Goal: Transaction & Acquisition: Purchase product/service

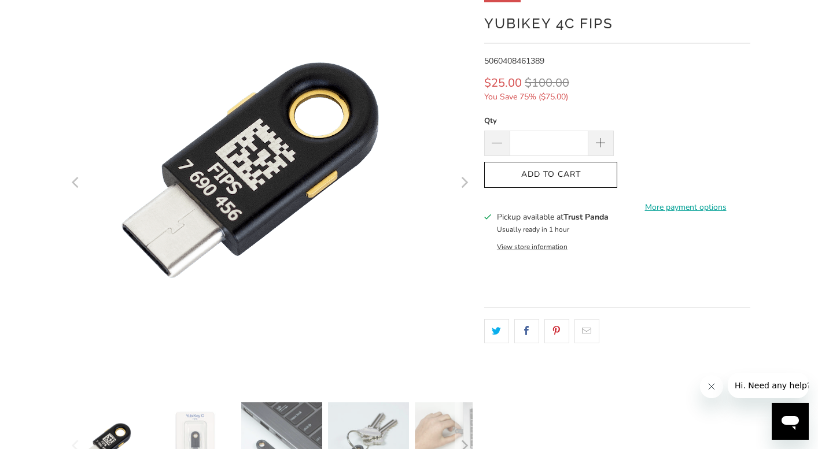
scroll to position [173, 0]
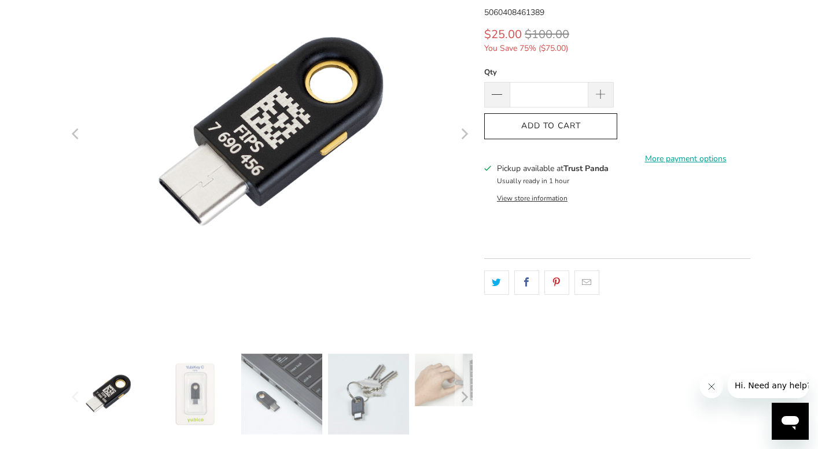
click at [549, 201] on button "View store information" at bounding box center [532, 198] width 71 height 9
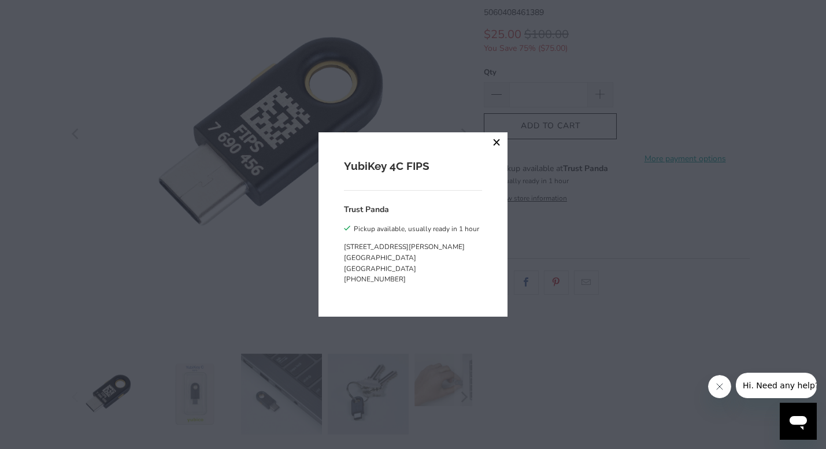
click at [490, 142] on button "close" at bounding box center [497, 142] width 21 height 21
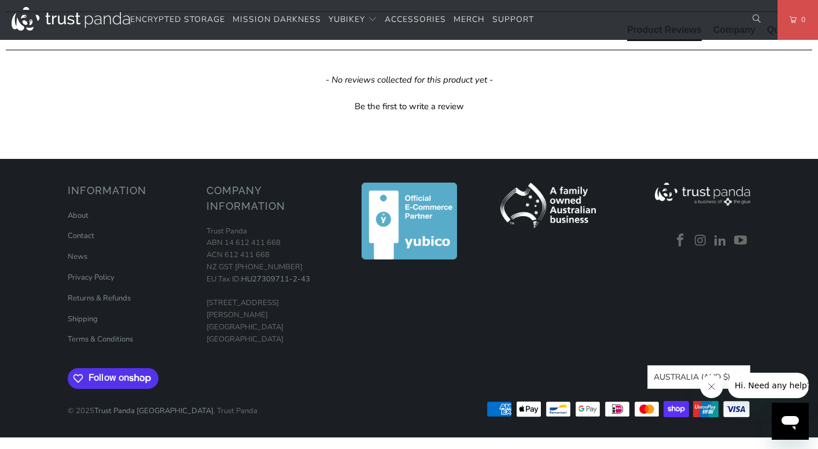
scroll to position [1041, 0]
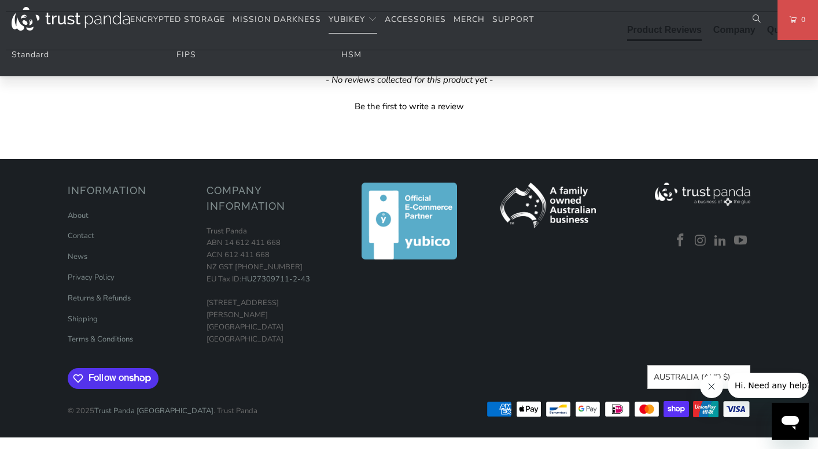
click at [194, 54] on li "FIPS" at bounding box center [244, 55] width 136 height 13
click at [184, 58] on link "FIPS" at bounding box center [186, 54] width 20 height 11
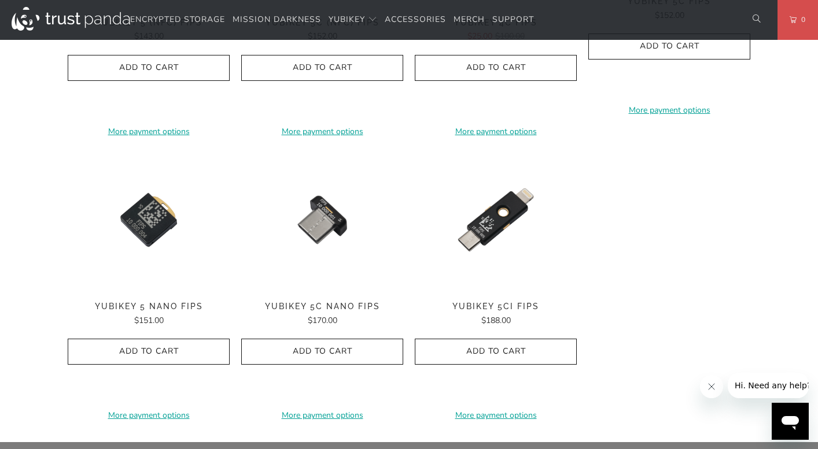
scroll to position [636, 0]
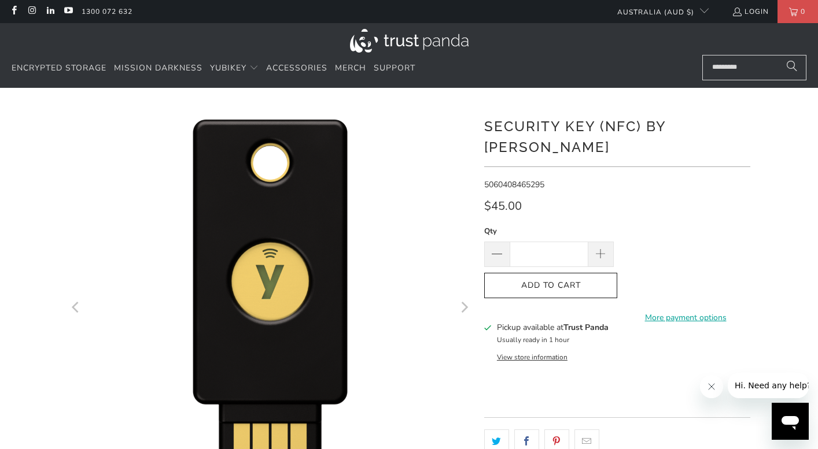
click at [469, 308] on icon "Next" at bounding box center [463, 307] width 11 height 243
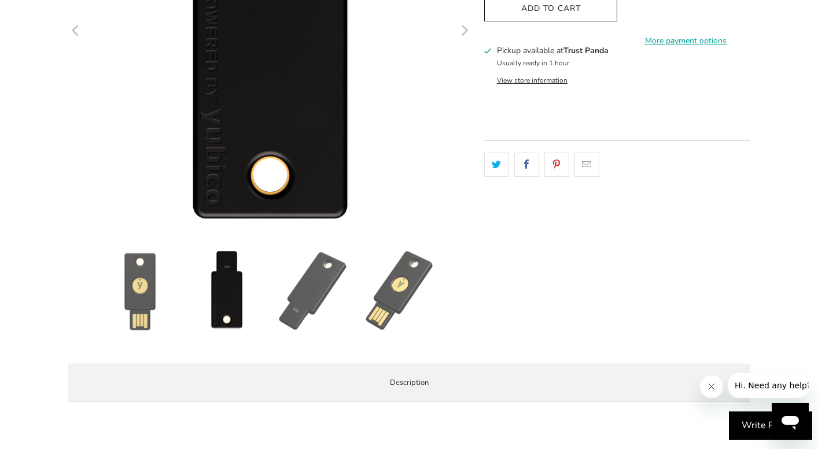
scroll to position [405, 0]
